Goal: Find specific page/section: Locate a particular part of the current website

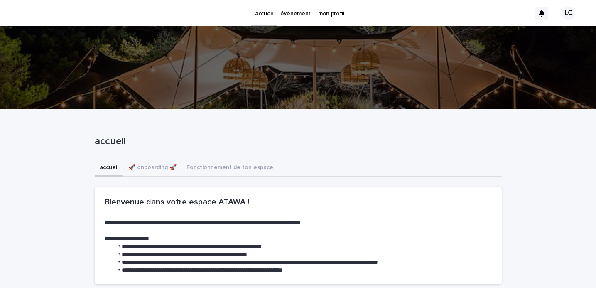
click at [291, 15] on p "événement" at bounding box center [295, 8] width 30 height 17
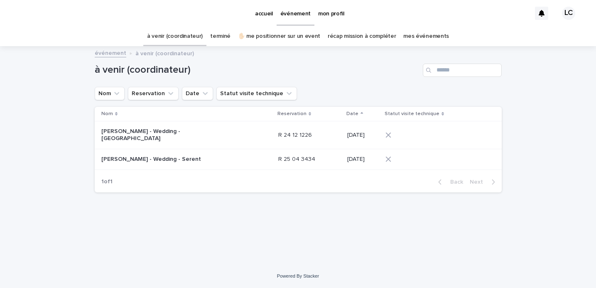
click at [152, 128] on p "[PERSON_NAME] - Wedding - [GEOGRAPHIC_DATA]" at bounding box center [153, 135] width 104 height 14
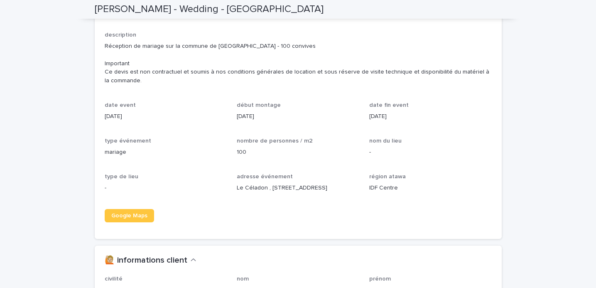
scroll to position [826, 0]
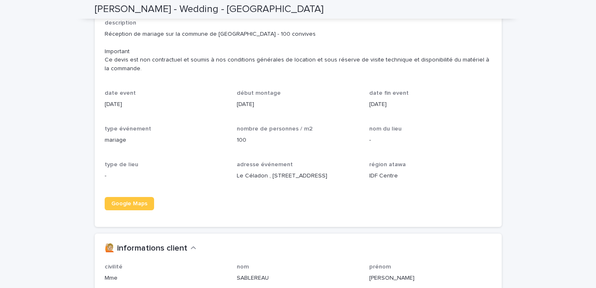
drag, startPoint x: 271, startPoint y: 182, endPoint x: 235, endPoint y: 173, distance: 37.5
click at [235, 173] on div "nom [PERSON_NAME] - Wedding - [GEOGRAPHIC_DATA] description Réception de mariag…" at bounding box center [298, 96] width 387 height 242
copy p "Le Céladon , [STREET_ADDRESS]"
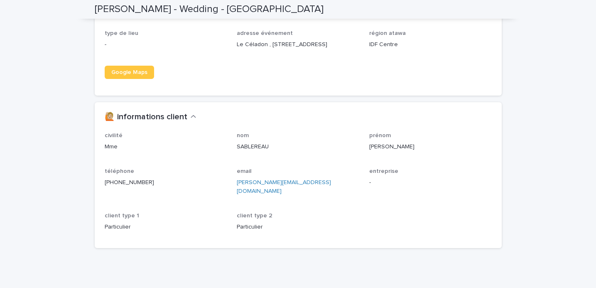
scroll to position [972, 0]
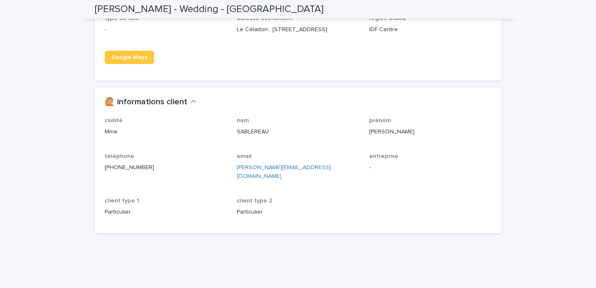
drag, startPoint x: 155, startPoint y: 175, endPoint x: 95, endPoint y: 171, distance: 59.4
click at [95, 171] on div "civilité Mme nom [PERSON_NAME] prénom [PERSON_NAME] téléphone [PHONE_NUMBER] em…" at bounding box center [298, 175] width 407 height 116
copy link "[PHONE_NUMBER]"
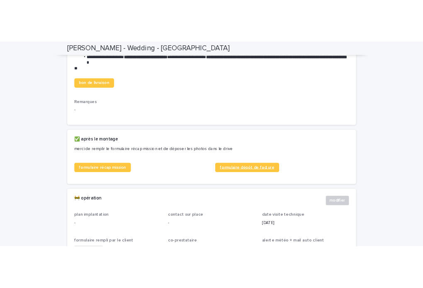
scroll to position [335, 0]
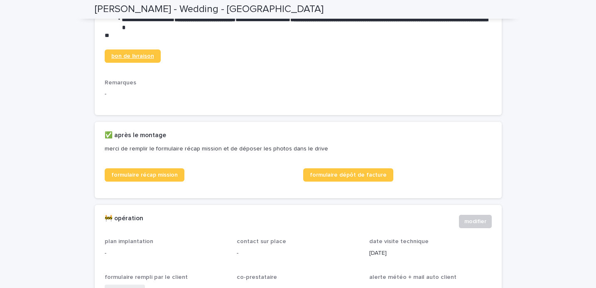
click at [134, 58] on link "bon de livraison" at bounding box center [133, 55] width 56 height 13
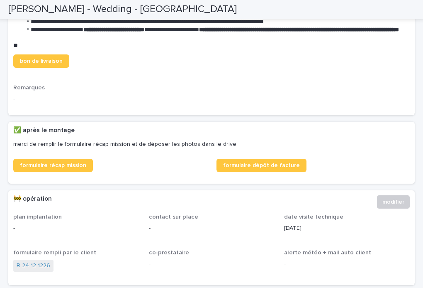
scroll to position [273, 0]
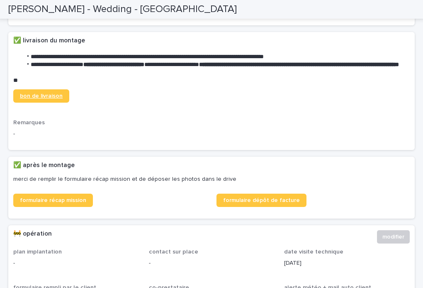
click at [51, 99] on span "bon de livraison" at bounding box center [41, 96] width 43 height 6
